Goal: Task Accomplishment & Management: Manage account settings

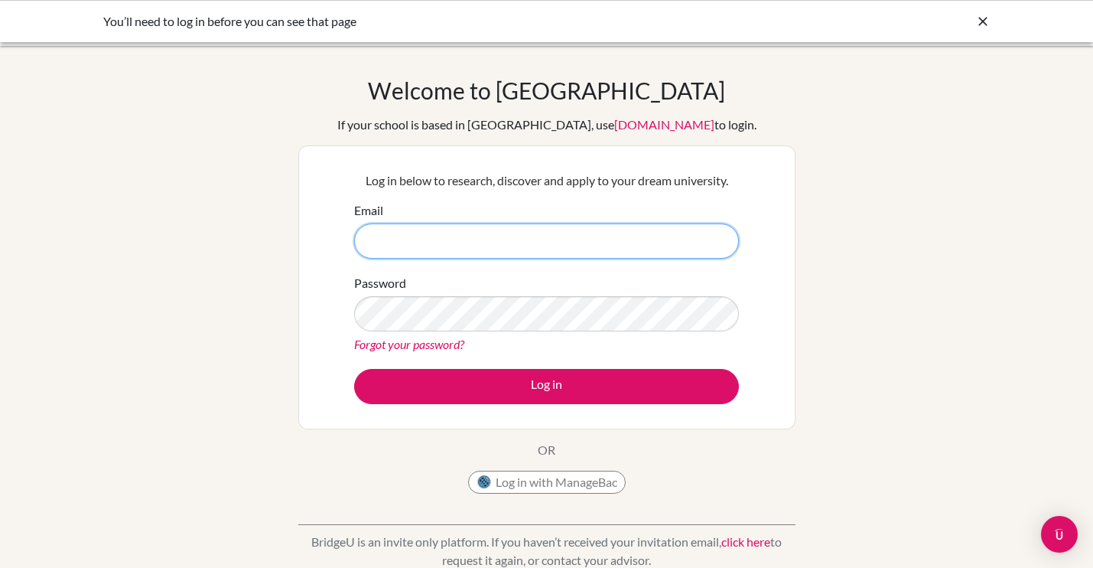
type input "[EMAIL_ADDRESS][DOMAIN_NAME]"
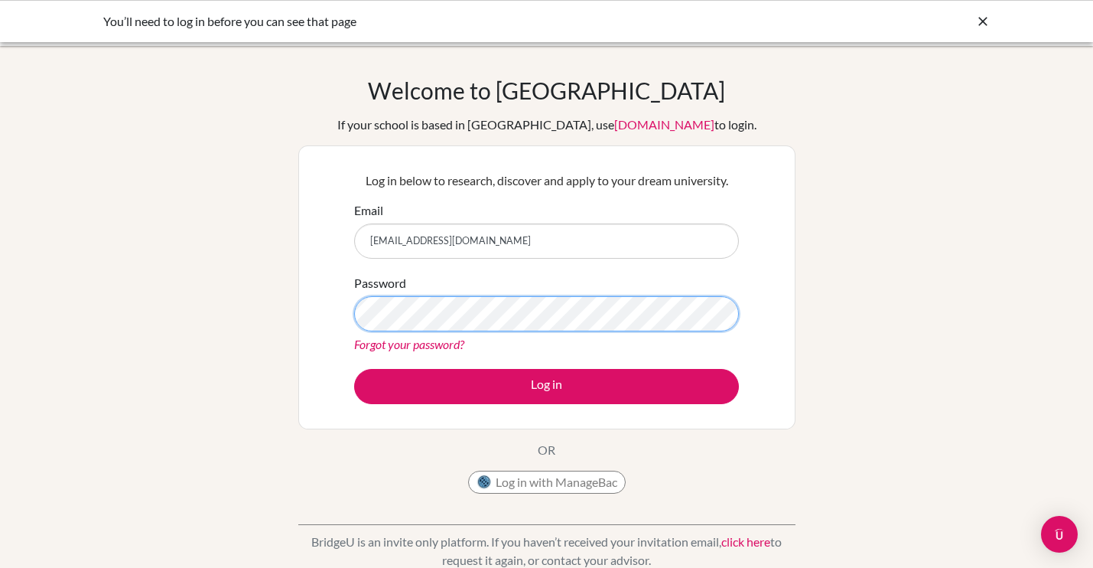
click at [546, 386] on button "Log in" at bounding box center [546, 386] width 385 height 35
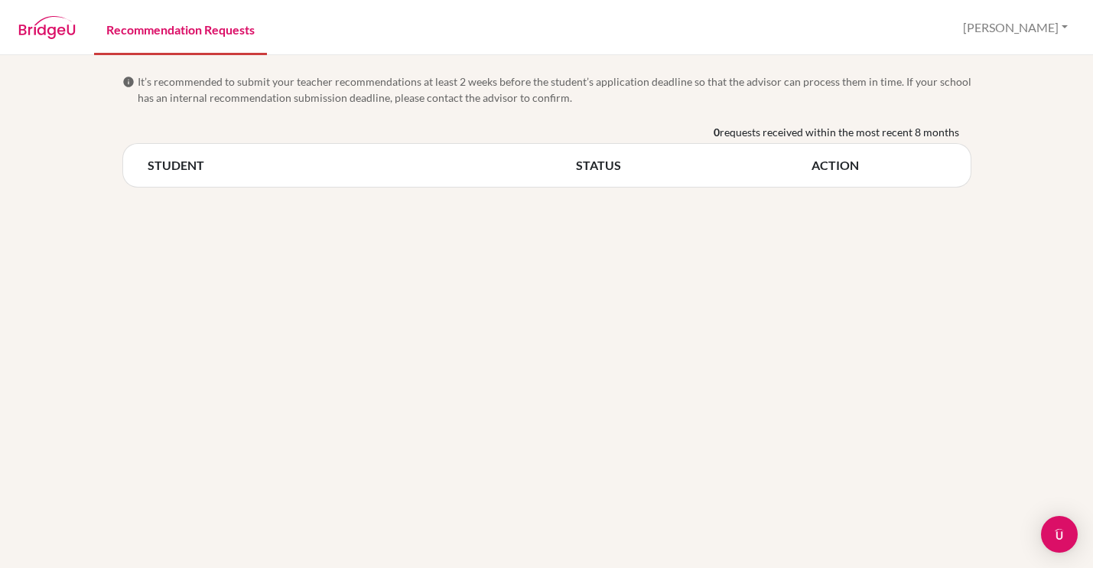
click at [152, 35] on link "Recommendation Requests" at bounding box center [180, 28] width 173 height 53
click at [1062, 30] on button "[PERSON_NAME]" at bounding box center [1015, 27] width 119 height 29
click at [1018, 64] on link "Profile" at bounding box center [957, 63] width 121 height 24
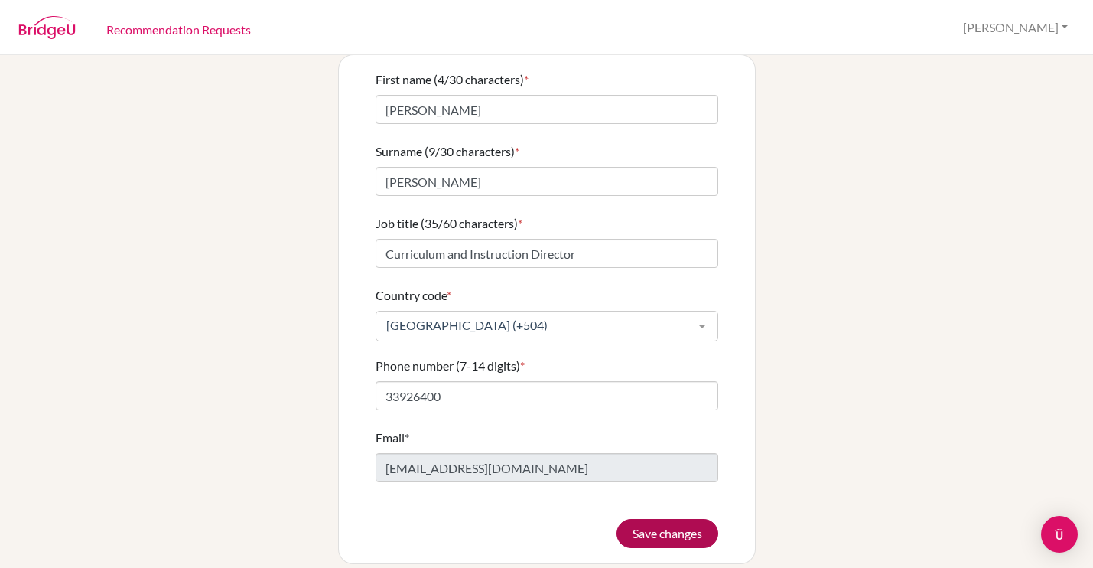
scroll to position [84, 0]
click at [688, 523] on button "Save changes" at bounding box center [668, 534] width 102 height 29
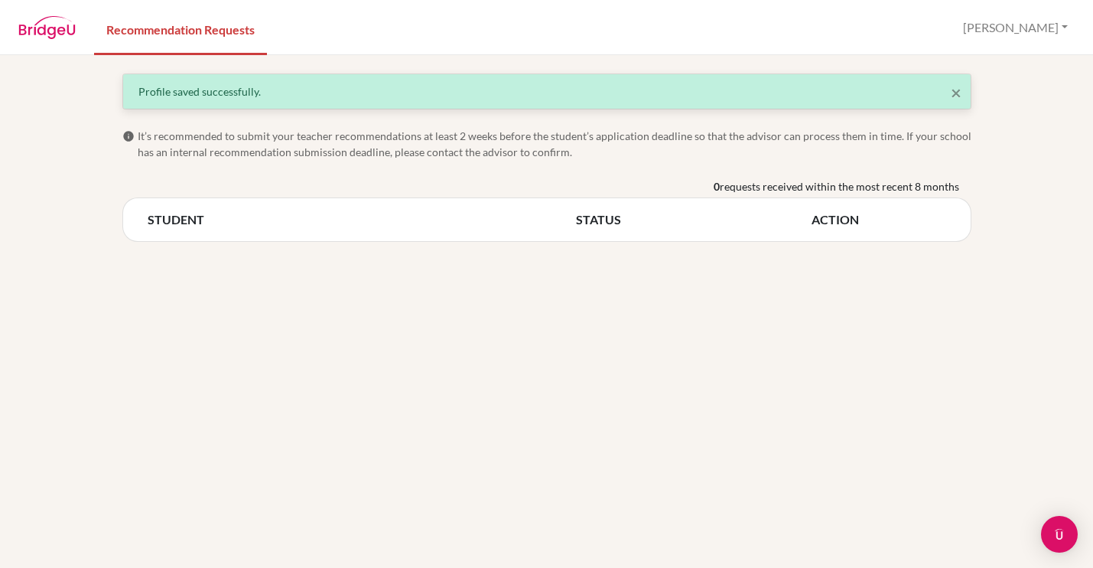
click at [57, 34] on img at bounding box center [46, 27] width 57 height 23
click at [47, 32] on img at bounding box center [46, 27] width 57 height 23
click at [959, 92] on span "×" at bounding box center [956, 92] width 11 height 22
